Goal: Contribute content: Contribute content

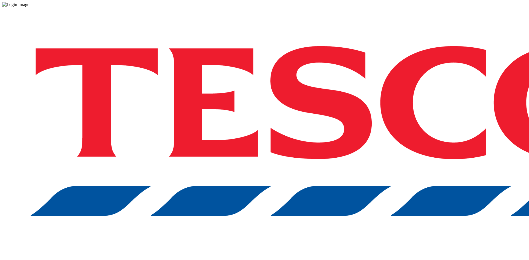
drag, startPoint x: 405, startPoint y: 142, endPoint x: 407, endPoint y: 145, distance: 4.2
click at [405, 142] on div "Log in to the Spectra’s dashboard using [PERSON_NAME]’s credentials. If you don…" at bounding box center [264, 144] width 525 height 274
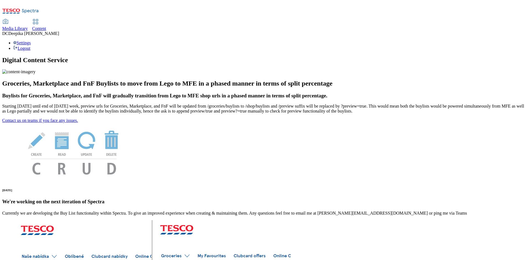
drag, startPoint x: 209, startPoint y: 17, endPoint x: 214, endPoint y: 20, distance: 5.8
click at [209, 20] on div "Media Library Content DC Deepika Chadha Settings Logout" at bounding box center [264, 35] width 525 height 31
click at [46, 26] on span "Content" at bounding box center [39, 28] width 14 height 5
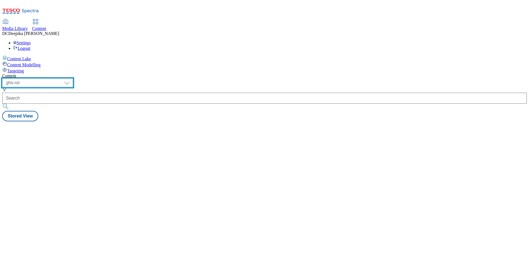
drag, startPoint x: 85, startPoint y: 44, endPoint x: 85, endPoint y: 47, distance: 3.0
click at [73, 79] on select "ghs-roi ghs-uk" at bounding box center [37, 83] width 71 height 9
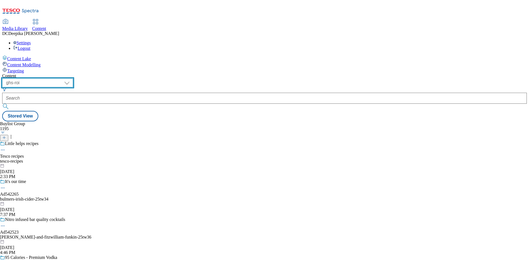
select select "ghs-uk"
click at [72, 79] on select "ghs-roi ghs-uk" at bounding box center [37, 83] width 71 height 9
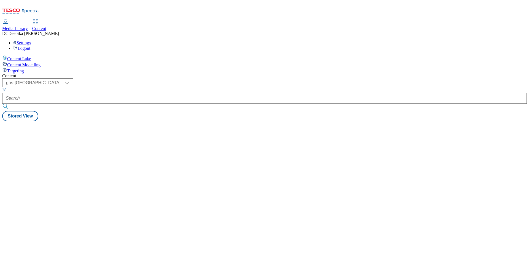
click at [296, 107] on div "Content ( optional ) ghs-roi ghs-uk ghs-uk Stored View" at bounding box center [264, 98] width 525 height 48
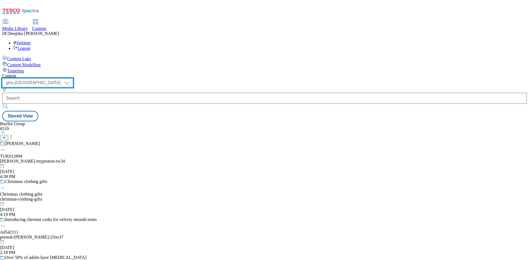
click at [73, 79] on select "ghs-roi ghs-uk" at bounding box center [37, 83] width 71 height 9
click at [72, 79] on select "ghs-roi ghs-uk" at bounding box center [37, 83] width 71 height 9
click at [97, 131] on div at bounding box center [48, 136] width 97 height 10
click at [6, 136] on icon at bounding box center [4, 138] width 4 height 4
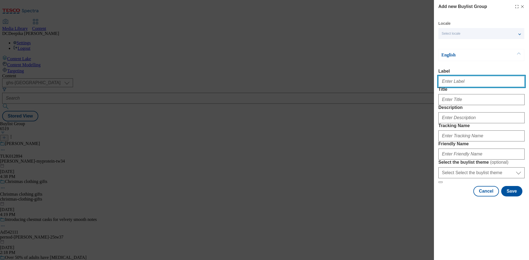
click at [470, 84] on input "Label" at bounding box center [481, 81] width 86 height 11
paste input "Ad541917"
type input "Ad541917"
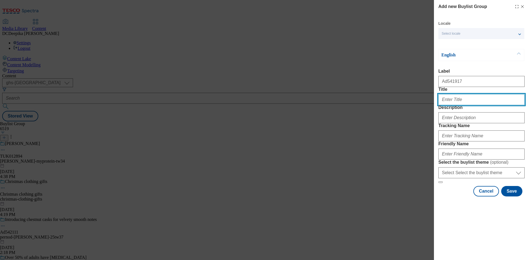
click at [452, 105] on input "Title" at bounding box center [481, 99] width 86 height 11
click at [474, 105] on input "Title" at bounding box center [481, 99] width 86 height 11
paste input "See you in the morning"
type input "See you in the morning"
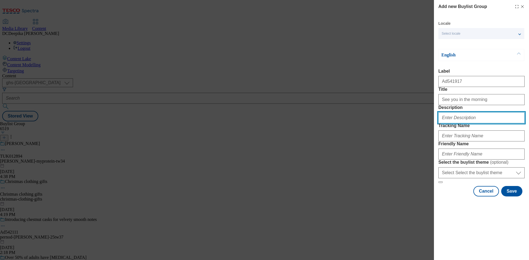
click at [470, 123] on input "Description" at bounding box center [481, 117] width 86 height 11
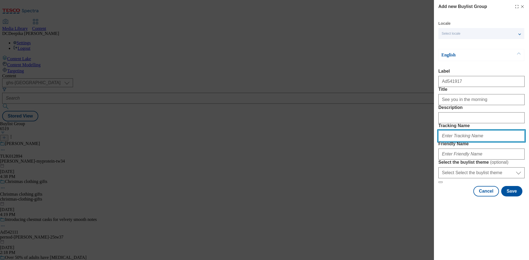
click at [463, 142] on input "Tracking Name" at bounding box center [481, 136] width 86 height 11
click at [438, 182] on button "Modal" at bounding box center [440, 183] width 4 height 2
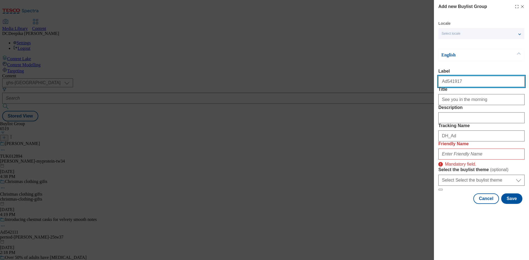
drag, startPoint x: 449, startPoint y: 84, endPoint x: 446, endPoint y: 86, distance: 3.5
click at [446, 86] on input "Ad541917" at bounding box center [481, 81] width 86 height 11
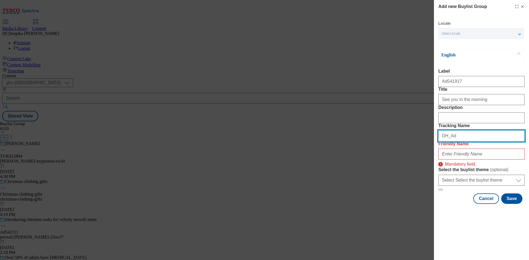
click at [470, 142] on input "DH_Ad" at bounding box center [481, 136] width 86 height 11
paste input "541917"
type input "DH_Ad541917"
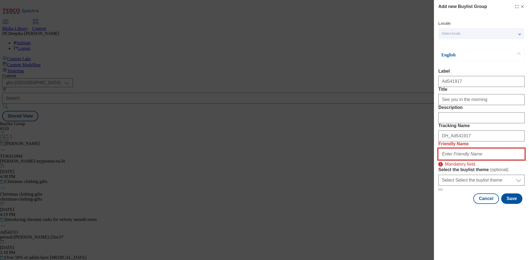
click at [464, 160] on input "Friendly Name" at bounding box center [481, 154] width 86 height 11
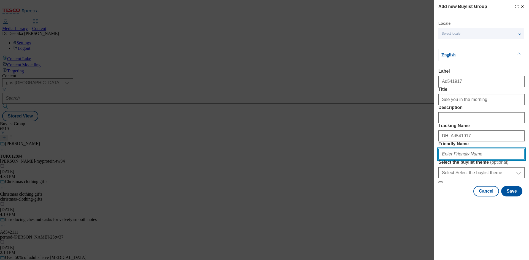
click at [469, 160] on input "Friendly Name" at bounding box center [481, 154] width 86 height 11
paste input "kelloggs-rice-25tw36"
type input "kelloggs-rice-25tw36"
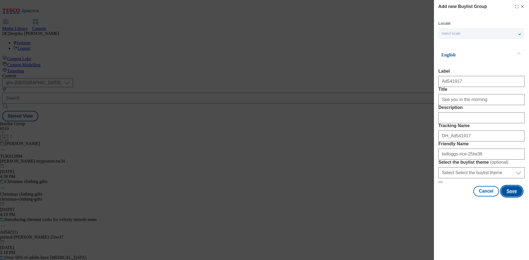
click at [514, 197] on button "Save" at bounding box center [511, 191] width 21 height 10
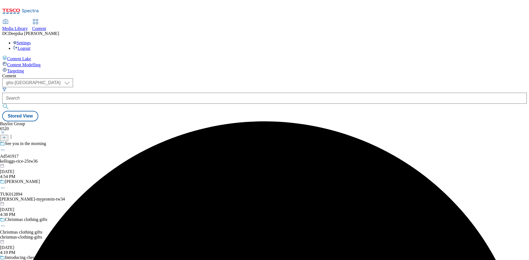
click at [97, 141] on div "See you in the morning Ad541917 kelloggs-rice-25tw36 Oct 14, 2025 4:54 PM" at bounding box center [48, 160] width 97 height 38
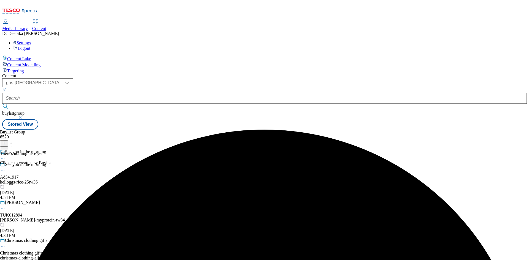
click at [8, 141] on button at bounding box center [4, 144] width 8 height 6
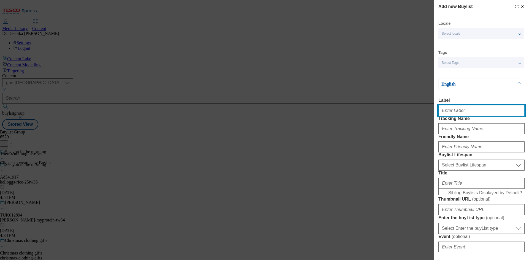
click at [472, 115] on input "Label" at bounding box center [481, 110] width 86 height 11
paste input "Ad541917_"
type input "Ad541917_"
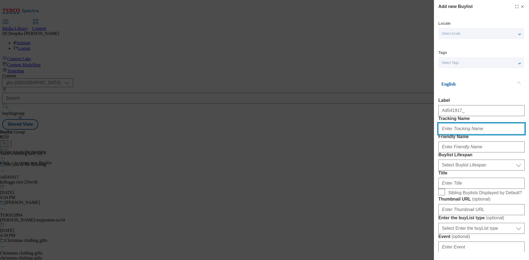
click at [474, 134] on input "Tracking Name" at bounding box center [481, 128] width 86 height 11
type input "d"
paste input "Ad541917_"
type input "DH_AD541917"
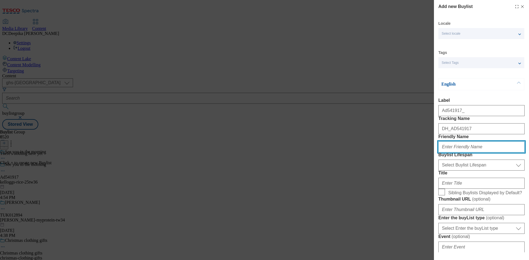
click at [477, 153] on input "Friendly Name" at bounding box center [481, 147] width 86 height 11
click at [461, 153] on input "Friendly Name" at bounding box center [481, 147] width 86 height 11
paste input "kelloggs"
type input "kelloggs"
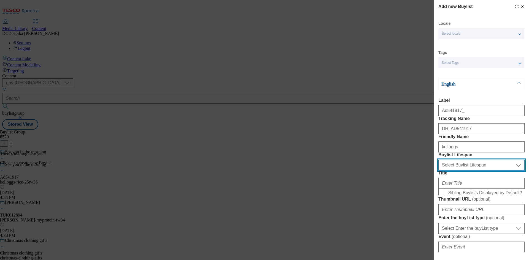
click at [472, 171] on select "Select Buylist Lifespan evergreen seasonal tactical" at bounding box center [481, 165] width 86 height 11
select select "tactical"
click at [438, 171] on select "Select Buylist Lifespan evergreen seasonal tactical" at bounding box center [481, 165] width 86 height 11
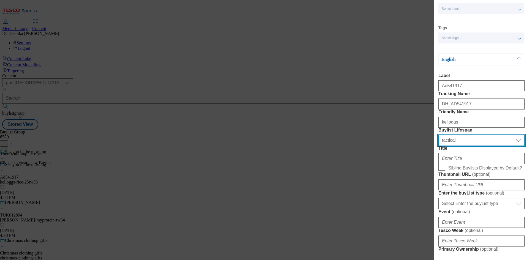
scroll to position [55, 0]
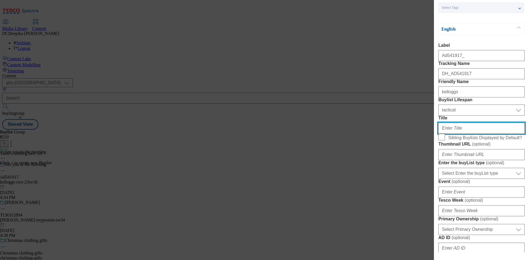
click at [469, 134] on input "Title" at bounding box center [481, 128] width 86 height 11
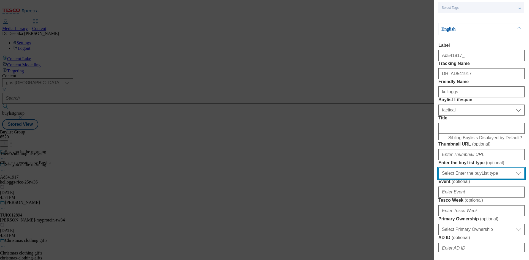
click at [501, 179] on select "Select Enter the buyList type event supplier funded long term >4 weeks supplier…" at bounding box center [481, 173] width 86 height 11
select select "supplier funded short term 1-3 weeks"
click at [438, 179] on select "Select Enter the buyList type event supplier funded long term >4 weeks supplier…" at bounding box center [481, 173] width 86 height 11
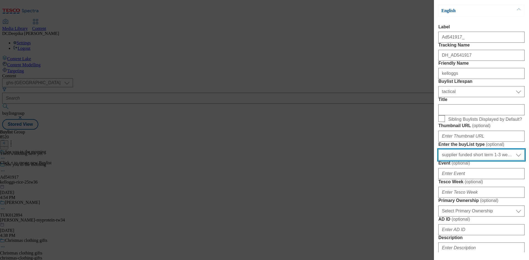
scroll to position [110, 0]
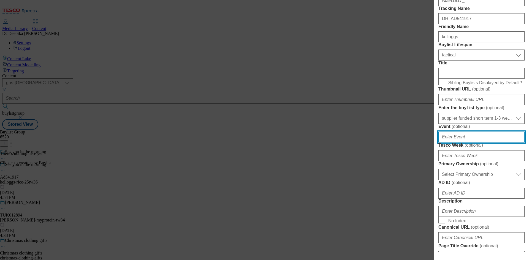
click at [473, 143] on input "Event ( optional )" at bounding box center [481, 137] width 86 height 11
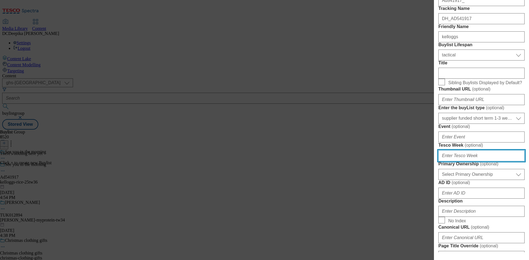
click at [470, 161] on input "Tesco Week ( optional )" at bounding box center [481, 155] width 86 height 11
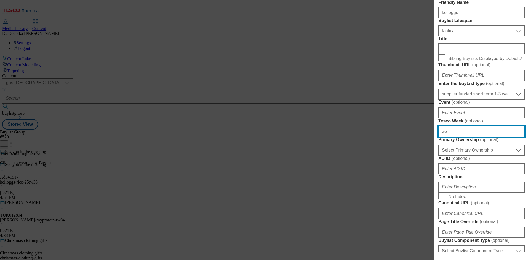
scroll to position [193, 0]
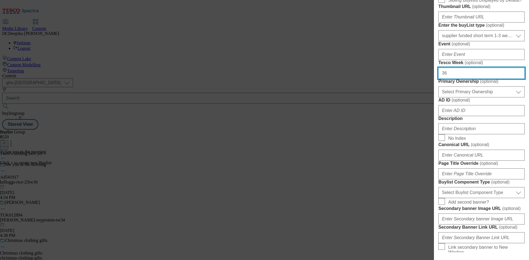
type input "36"
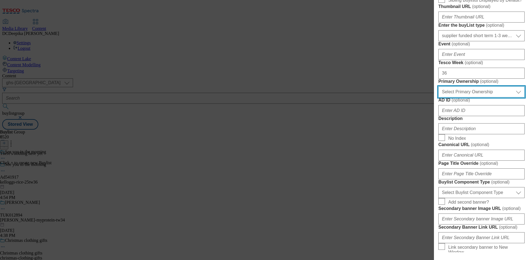
click at [466, 98] on select "Select Primary Ownership tesco dunnhumby" at bounding box center [481, 92] width 86 height 11
select select "dunnhumby"
click at [438, 98] on select "Select Primary Ownership tesco dunnhumby" at bounding box center [481, 92] width 86 height 11
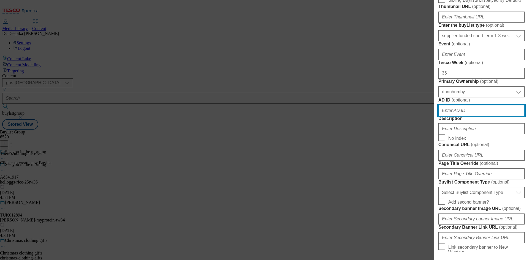
click at [468, 116] on input "AD ID ( optional )" at bounding box center [481, 110] width 86 height 11
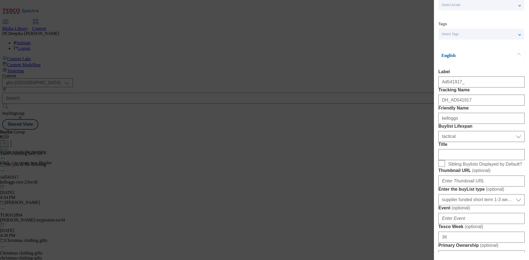
scroll to position [28, 0]
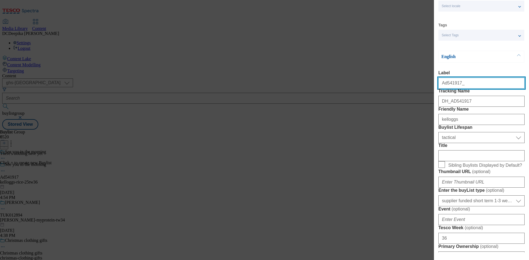
click at [465, 85] on input "Ad541917_" at bounding box center [481, 83] width 86 height 11
drag, startPoint x: 461, startPoint y: 85, endPoint x: 445, endPoint y: 87, distance: 15.5
click at [445, 87] on input "Ad541917" at bounding box center [481, 83] width 86 height 11
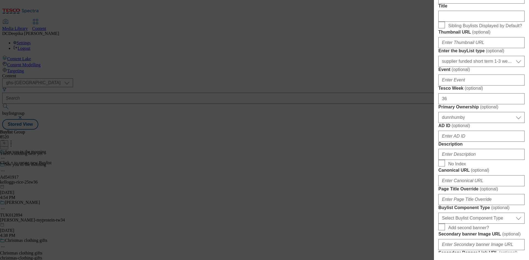
scroll to position [220, 0]
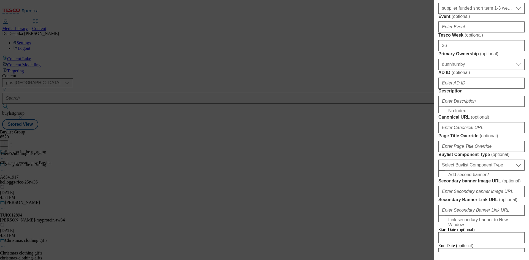
type input "Ad541917"
click at [460, 107] on input "Description" at bounding box center [481, 101] width 86 height 11
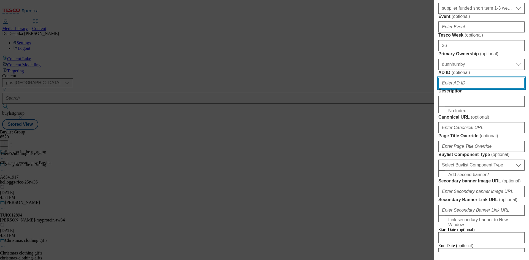
click at [459, 89] on input "AD ID ( optional )" at bounding box center [481, 83] width 86 height 11
paste input "541917"
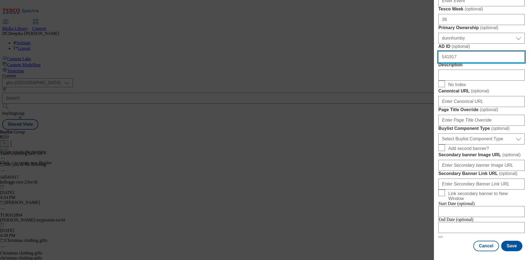
scroll to position [303, 0]
type input "541917"
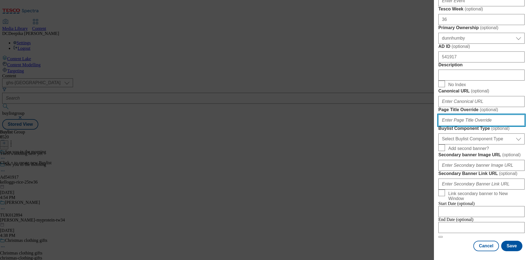
click at [488, 126] on input "Page Title Override ( optional )" at bounding box center [481, 120] width 86 height 11
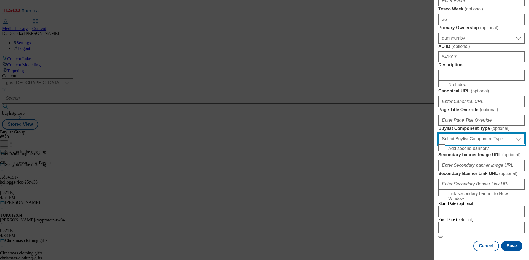
drag, startPoint x: 496, startPoint y: 224, endPoint x: 494, endPoint y: 233, distance: 8.9
click at [496, 145] on select "Select Buylist Component Type Banner Competition Header Meal" at bounding box center [481, 139] width 86 height 11
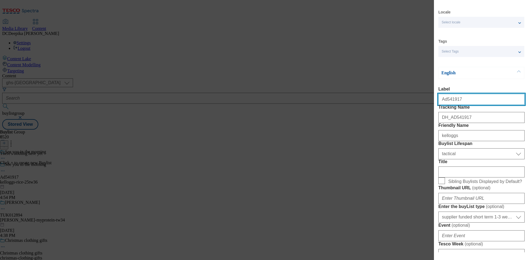
select select "Banner"
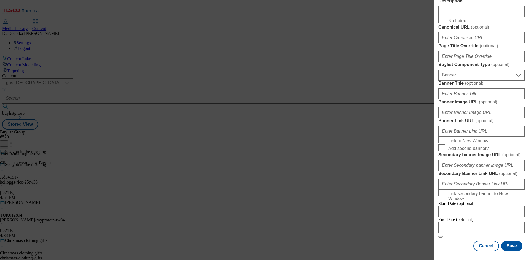
scroll to position [519, 0]
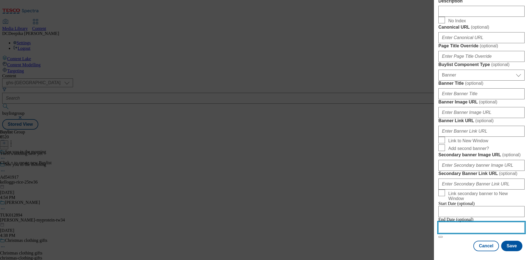
click at [487, 233] on input "Modal" at bounding box center [481, 227] width 86 height 11
select select "2025"
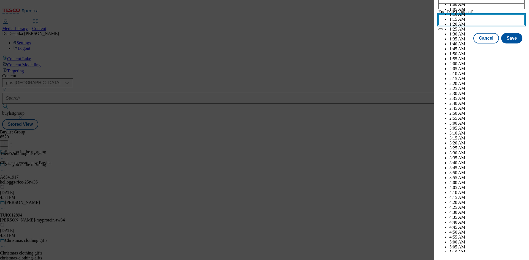
scroll to position [2066, 0]
select select "January"
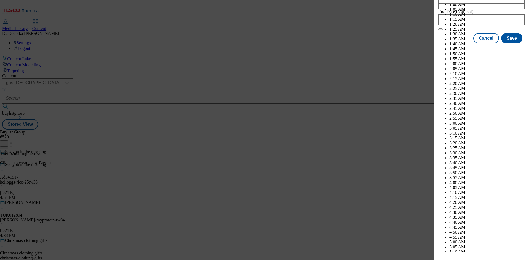
select select "2026"
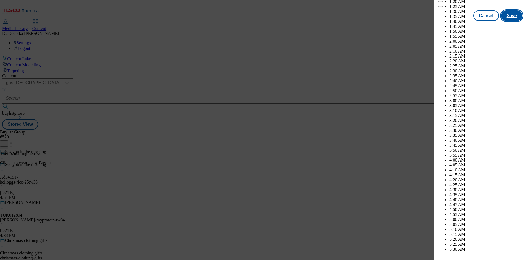
click at [513, 21] on button "Save" at bounding box center [511, 15] width 21 height 10
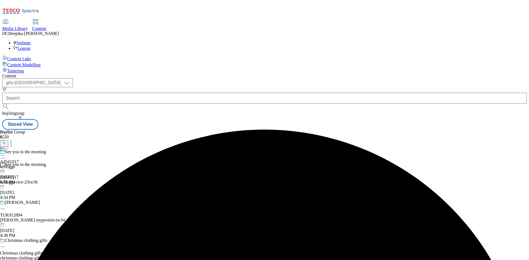
click at [19, 164] on div "kelloggs" at bounding box center [9, 166] width 19 height 5
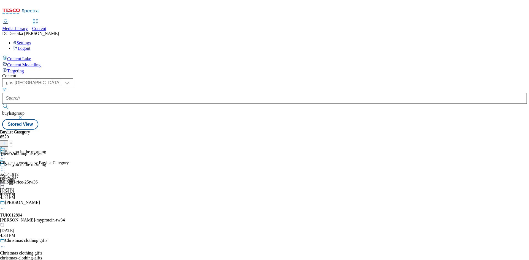
click at [8, 141] on button at bounding box center [4, 144] width 8 height 6
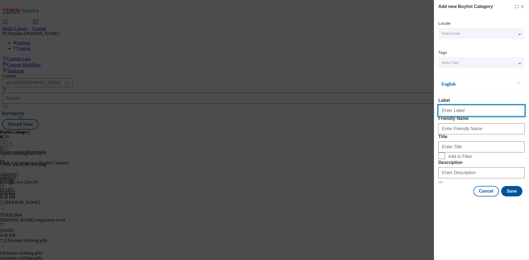
click at [465, 110] on input "Label" at bounding box center [481, 110] width 86 height 11
paste input "Ad541917"
type input "Ad541917"
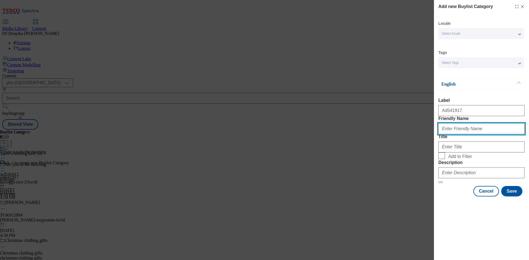
click at [467, 134] on input "Friendly Name" at bounding box center [481, 128] width 86 height 11
drag, startPoint x: 500, startPoint y: 145, endPoint x: 500, endPoint y: 149, distance: 3.4
click at [500, 134] on input "Friendly Name" at bounding box center [481, 128] width 86 height 11
paste input "kelloggs-rice"
type input "kelloggs-rice"
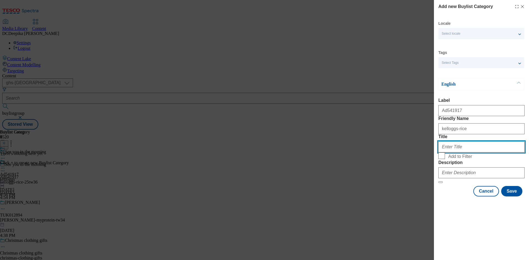
click at [473, 153] on input "Title" at bounding box center [481, 147] width 86 height 11
paste input "Kelloggs"
type input "Kelloggs"
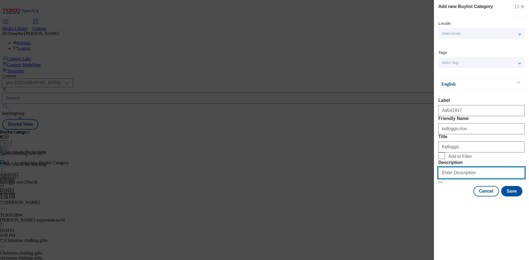
click at [472, 179] on input "Description" at bounding box center [481, 173] width 86 height 11
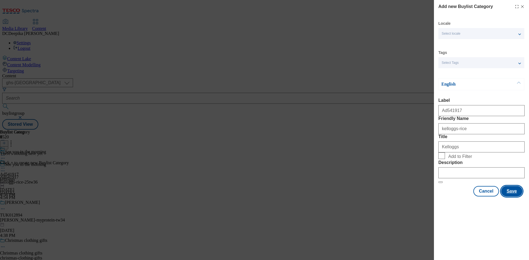
click at [516, 197] on button "Save" at bounding box center [511, 191] width 21 height 10
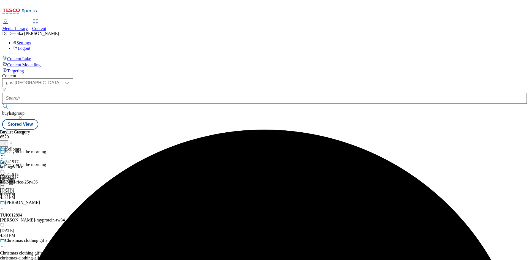
click at [30, 164] on div "kelloggs-rice" at bounding box center [15, 166] width 30 height 5
click at [6, 141] on icon at bounding box center [4, 143] width 4 height 4
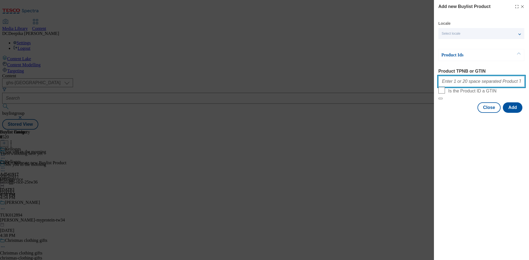
click at [504, 83] on input "Product TPNB or GTIN" at bounding box center [481, 81] width 86 height 11
paste input "58584659 91636486 92329170 96245831 54921285 63888346 93936888"
type input "58584659 91636486 92329170 96245831 54921285 63888346 93936888"
click at [522, 113] on button "Add" at bounding box center [513, 107] width 20 height 10
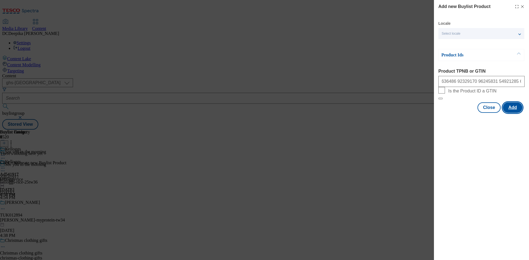
scroll to position [0, 0]
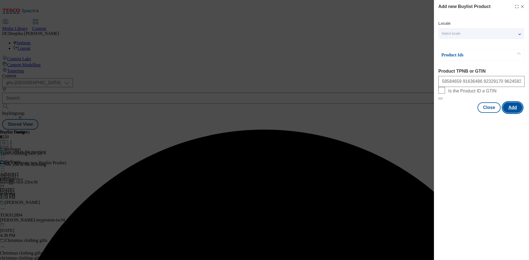
click at [521, 113] on button "Add" at bounding box center [513, 107] width 20 height 10
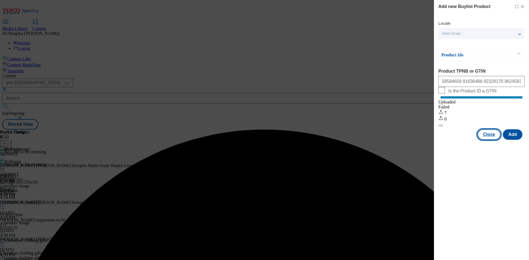
click at [491, 140] on button "Close" at bounding box center [488, 134] width 23 height 10
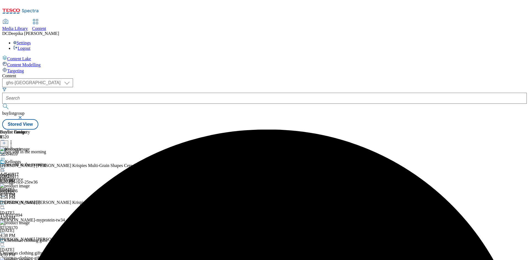
click at [6, 166] on icon at bounding box center [3, 169] width 6 height 6
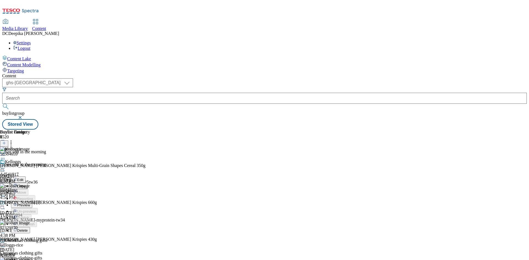
click at [38, 206] on div "Kelloggs Edit Copy Move Reporting Preview Un-preview Publish Un-publish Delete …" at bounding box center [19, 212] width 38 height 104
click at [6, 166] on icon at bounding box center [3, 169] width 6 height 6
click at [30, 203] on span "Preview" at bounding box center [23, 205] width 13 height 4
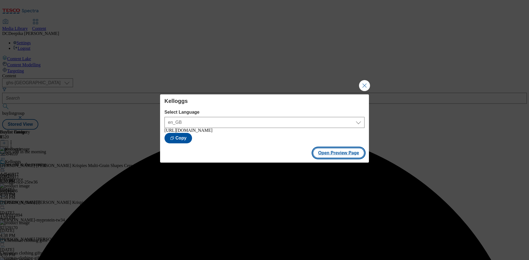
click at [344, 153] on button "Open Preview Page" at bounding box center [339, 153] width 52 height 10
click at [367, 80] on button "Close Modal" at bounding box center [364, 85] width 11 height 11
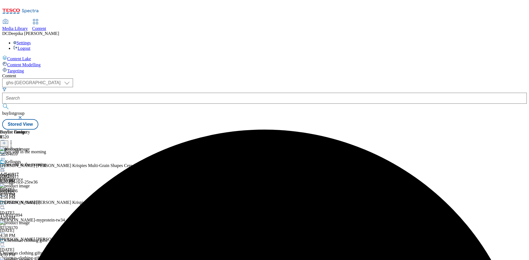
click at [3, 171] on circle at bounding box center [2, 171] width 1 height 1
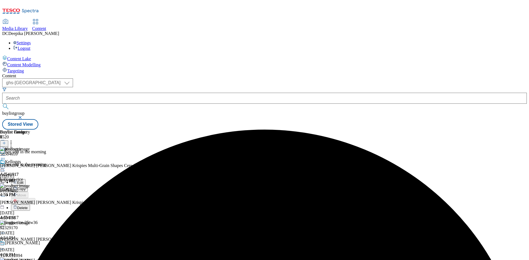
click at [26, 179] on button "Edit" at bounding box center [18, 182] width 15 height 6
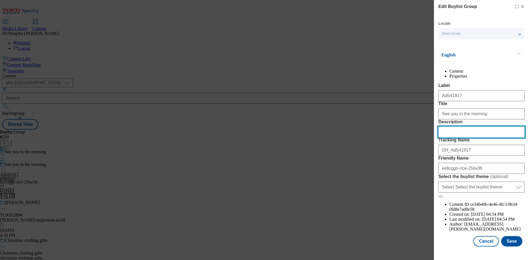
click at [455, 138] on input "Description" at bounding box center [481, 132] width 86 height 11
paste input "Kellogg's Rice Krispies Multigrain Cereal 350G"
type input "Kellogg's Rice Krispies Multigrain Cereal 350G"
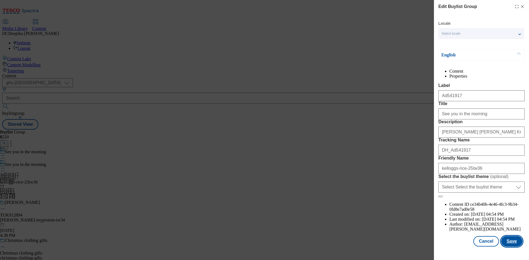
click at [504, 245] on button "Save" at bounding box center [511, 241] width 21 height 10
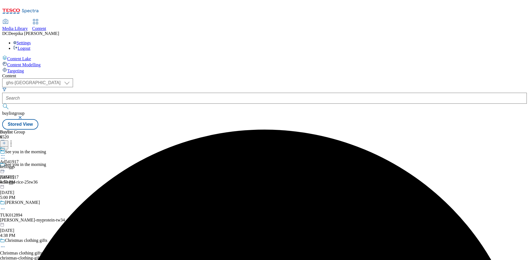
click at [6, 153] on icon at bounding box center [3, 156] width 6 height 6
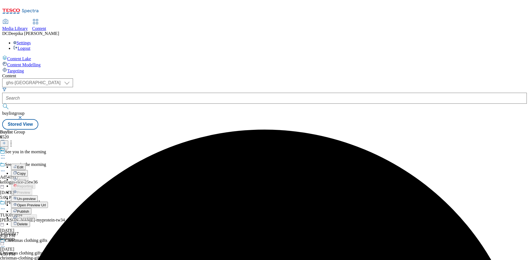
click at [26, 164] on button "Edit" at bounding box center [18, 167] width 15 height 6
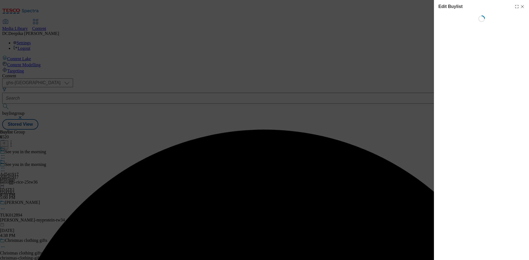
select select "tactical"
select select "supplier funded short term 1-3 weeks"
select select "dunnhumby"
select select "Banner"
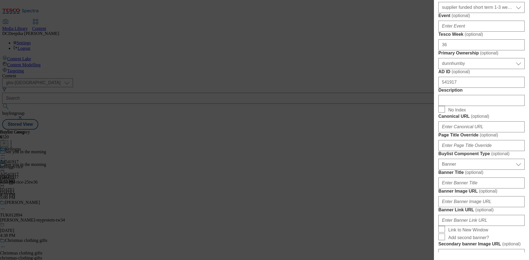
scroll to position [248, 0]
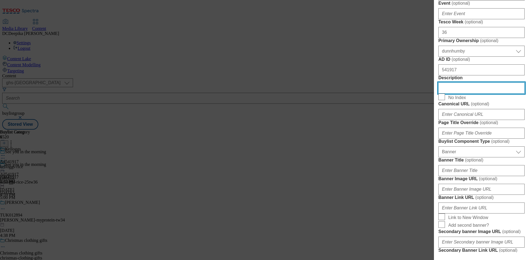
click at [457, 94] on input "Description" at bounding box center [481, 88] width 86 height 11
paste input "Kellogg's Rice Krispies Multigrain Cereal 350G"
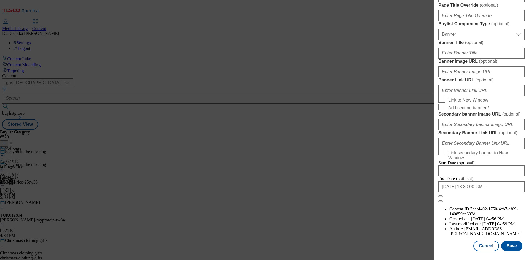
scroll to position [570, 0]
type input "Kellogg's Rice Krispies Multigrain Cereal 350G"
click at [508, 243] on button "Save" at bounding box center [511, 246] width 21 height 10
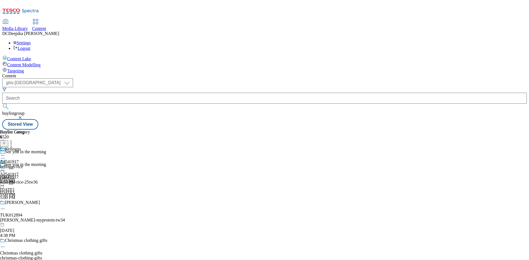
click at [6, 153] on icon at bounding box center [3, 156] width 6 height 6
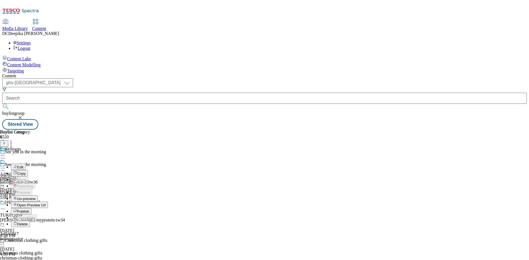
click at [26, 164] on button "Edit" at bounding box center [18, 167] width 15 height 6
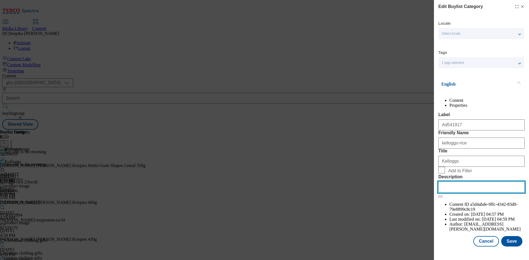
click at [467, 193] on input "Description" at bounding box center [481, 187] width 86 height 11
paste input "Kellogg's Rice Krispies Multigrain Cereal 350G"
type input "Kellogg's Rice Krispies Multigrain Cereal 350G"
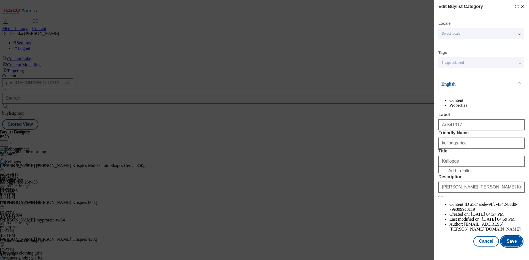
click at [514, 244] on button "Save" at bounding box center [511, 241] width 21 height 10
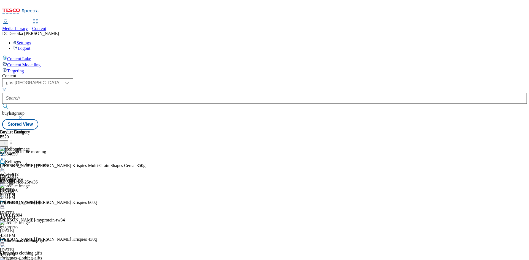
click at [6, 166] on icon at bounding box center [3, 169] width 6 height 6
click at [32, 202] on button "Preview" at bounding box center [21, 205] width 21 height 6
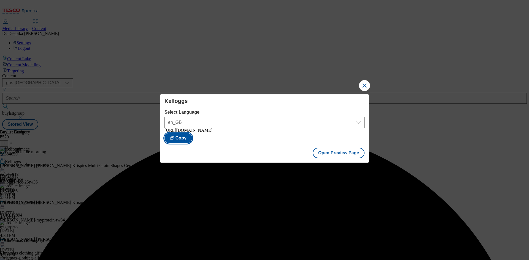
click at [192, 138] on button "Copy" at bounding box center [178, 138] width 28 height 10
click at [360, 80] on button "Close Modal" at bounding box center [364, 85] width 11 height 11
